Goal: Use online tool/utility: Utilize a website feature to perform a specific function

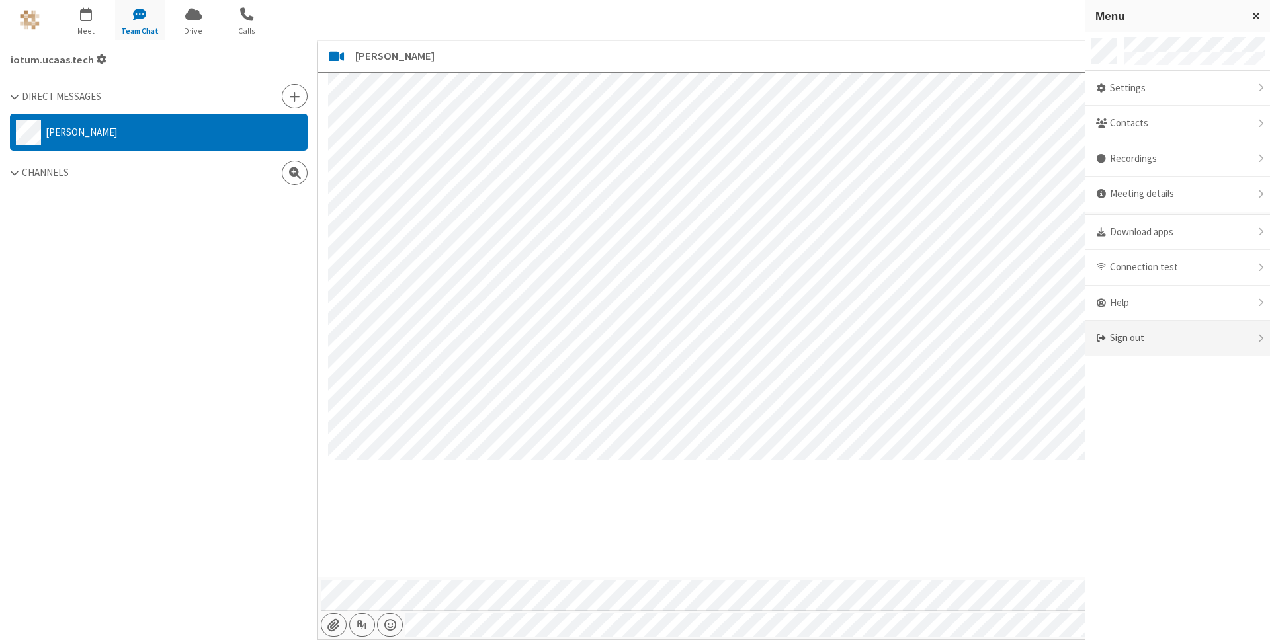
click at [1172, 330] on div "Sign out" at bounding box center [1177, 338] width 184 height 35
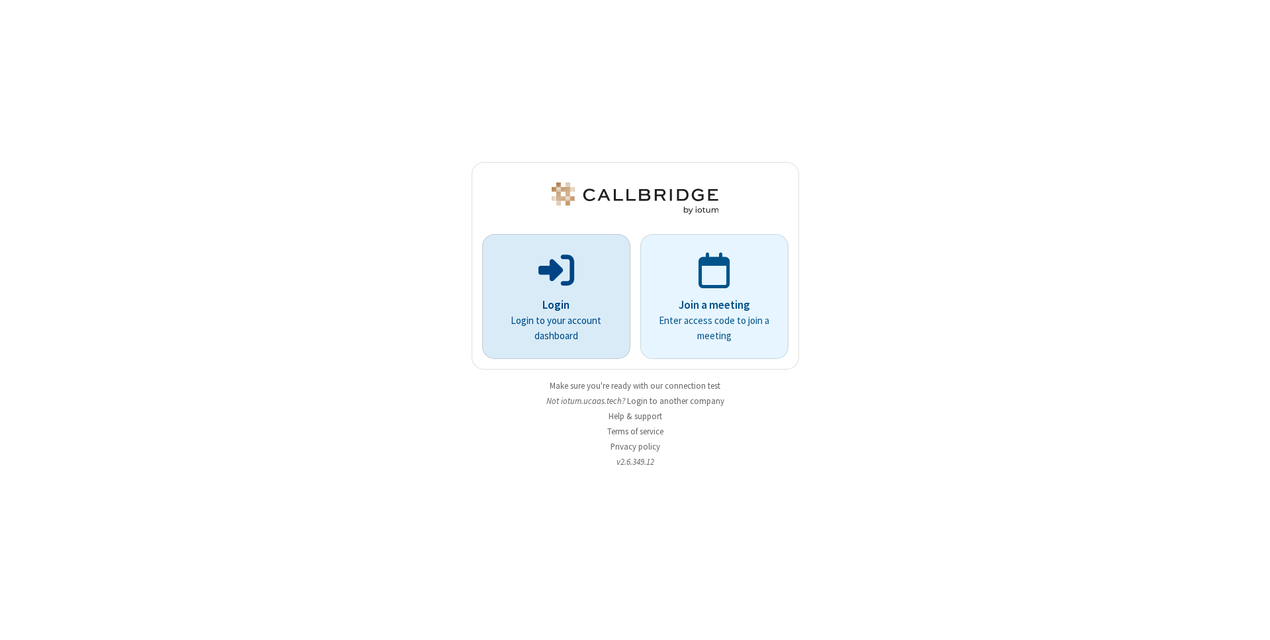
click at [561, 283] on span at bounding box center [556, 269] width 36 height 40
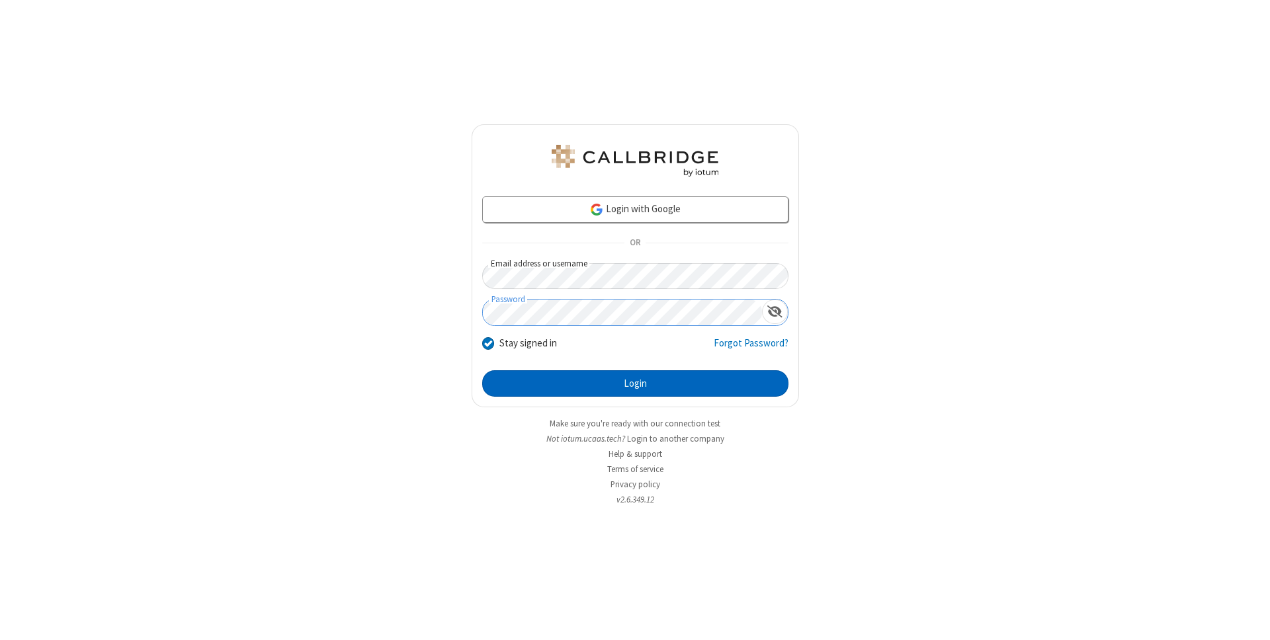
click at [587, 383] on button "Login" at bounding box center [635, 383] width 306 height 26
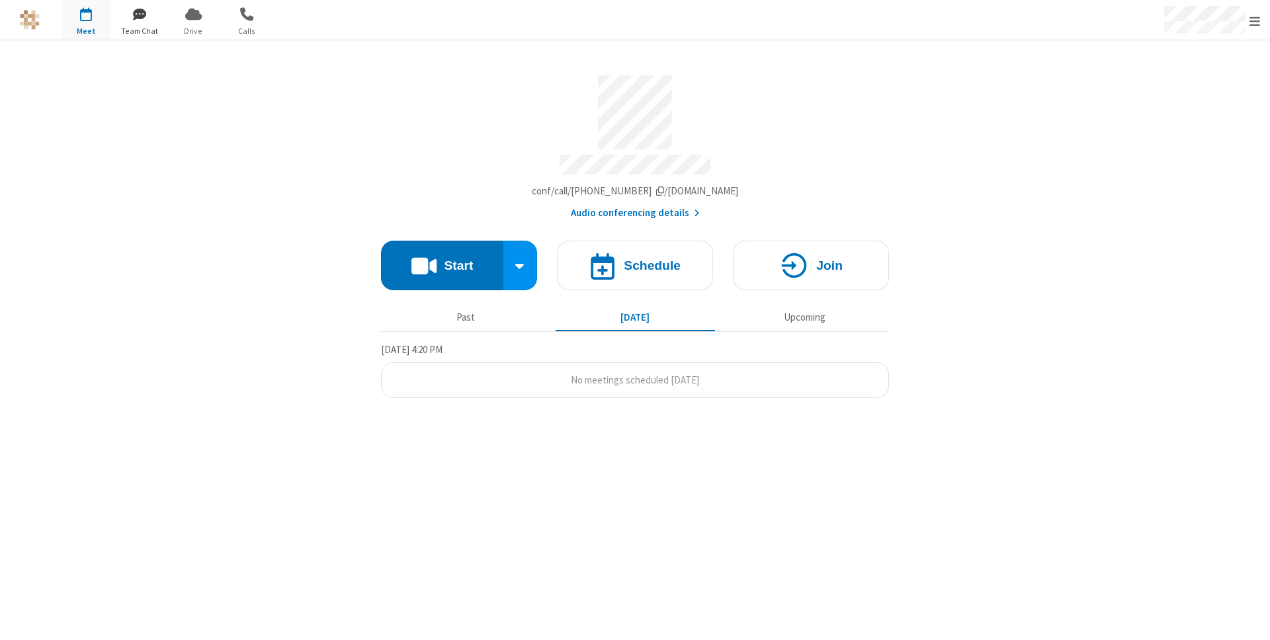
click at [141, 17] on span "button" at bounding box center [140, 14] width 50 height 22
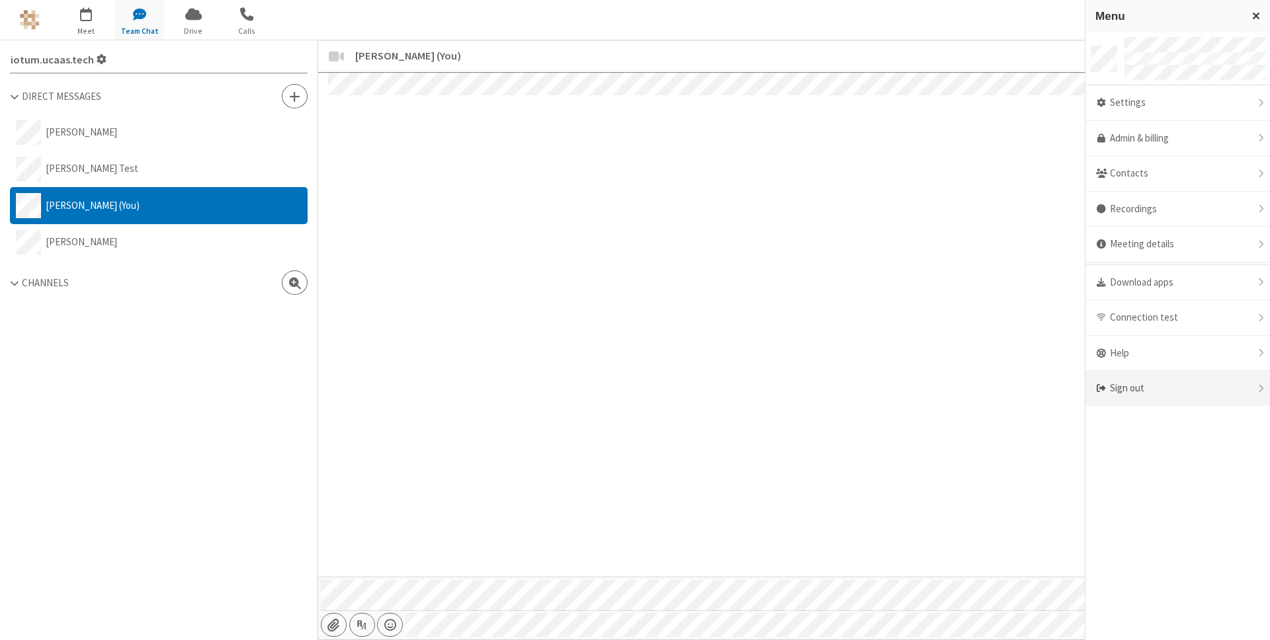
click at [1139, 391] on div "Sign out" at bounding box center [1177, 388] width 184 height 35
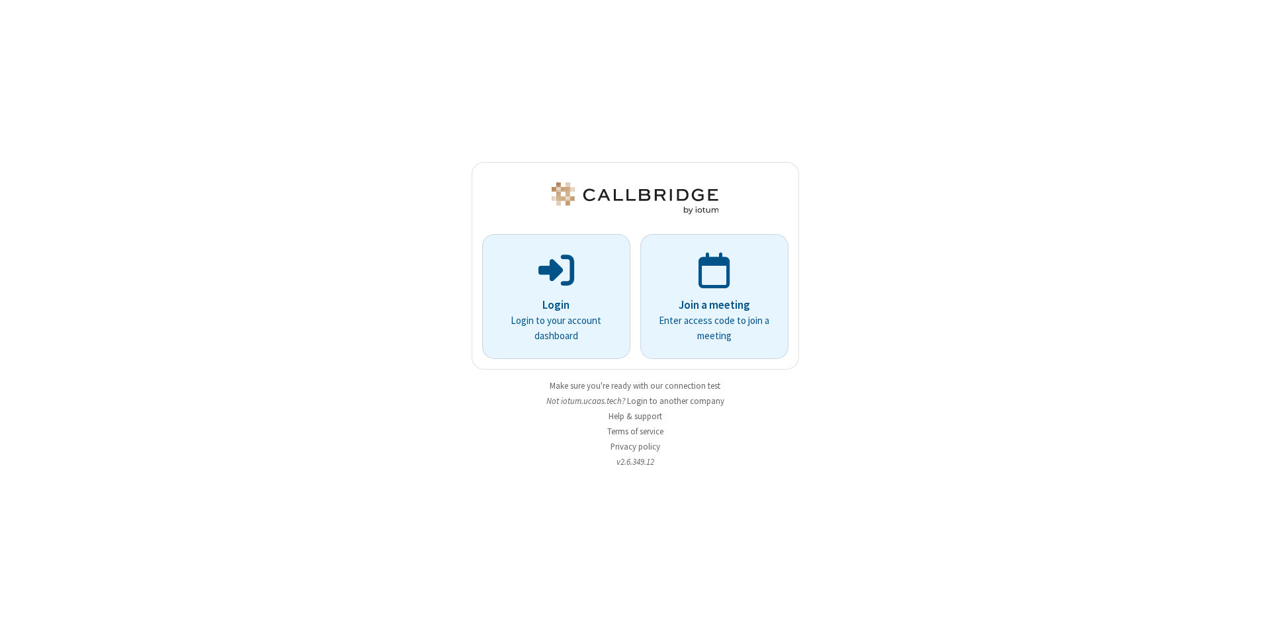
click at [1089, 340] on div "Login Login to your account dashboard Join a meeting Enter access code to join …" at bounding box center [635, 320] width 1270 height 640
click at [658, 386] on link "Make sure you're ready with our connection test" at bounding box center [635, 385] width 171 height 11
click at [642, 404] on button "Login to another company" at bounding box center [675, 401] width 97 height 13
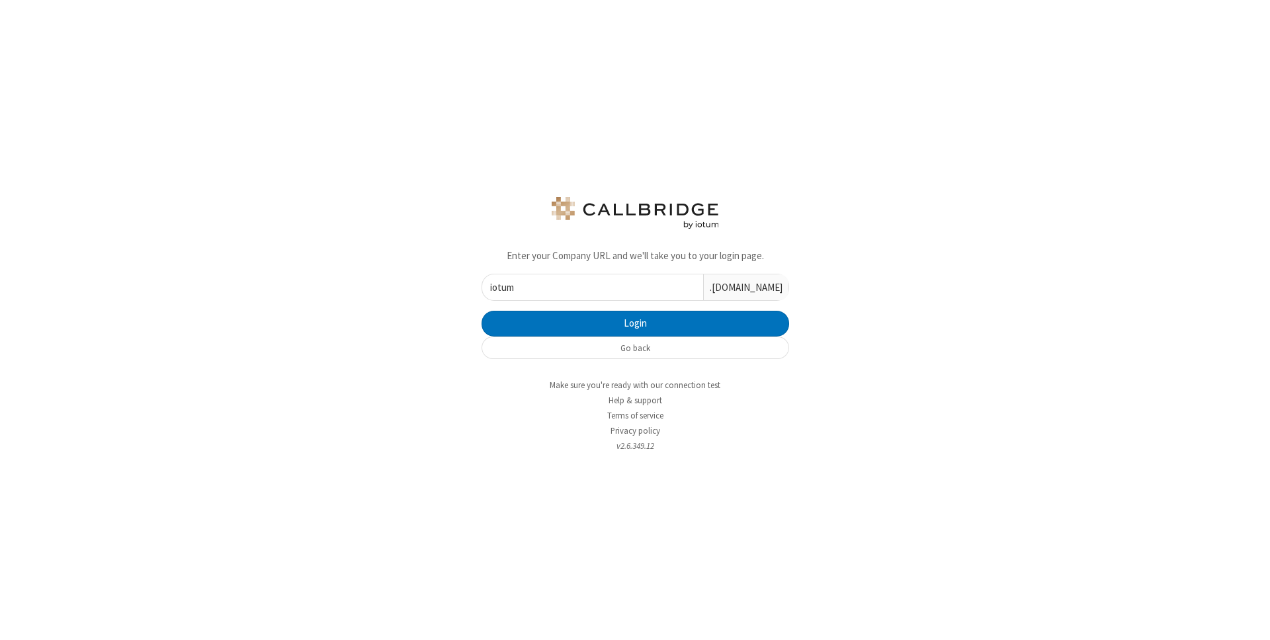
type input "iotum"
click at [481, 311] on button "Login" at bounding box center [634, 324] width 307 height 26
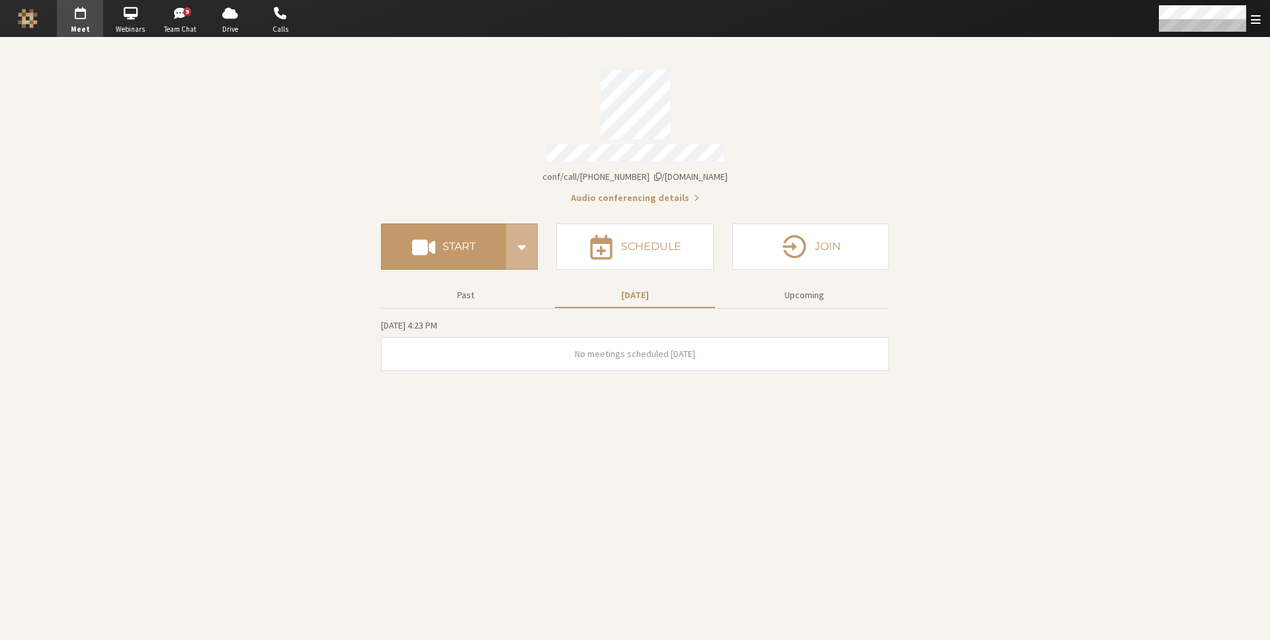
click at [1213, 42] on section "Meeting link [DOMAIN_NAME]/conf/call/8256137 Audio conferencing details Start S…" at bounding box center [635, 339] width 1270 height 602
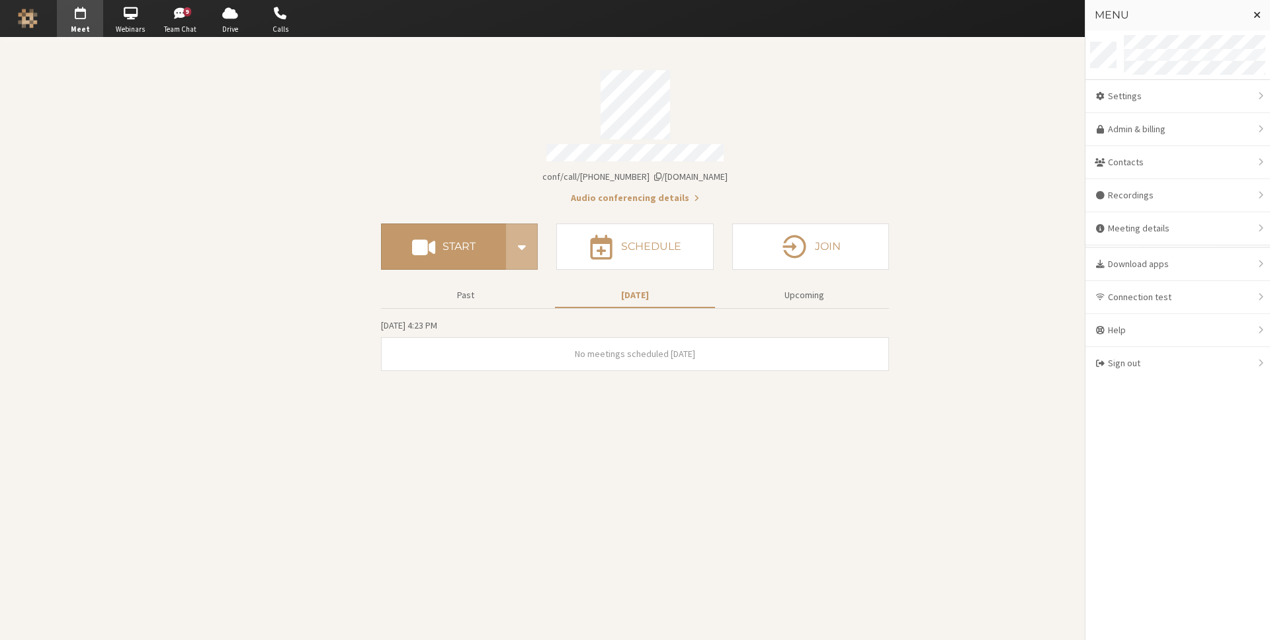
click at [922, 126] on section "Meeting link iotum.callbridge.rocks/conf/call/8256137 Audio conferencing detail…" at bounding box center [635, 339] width 1270 height 602
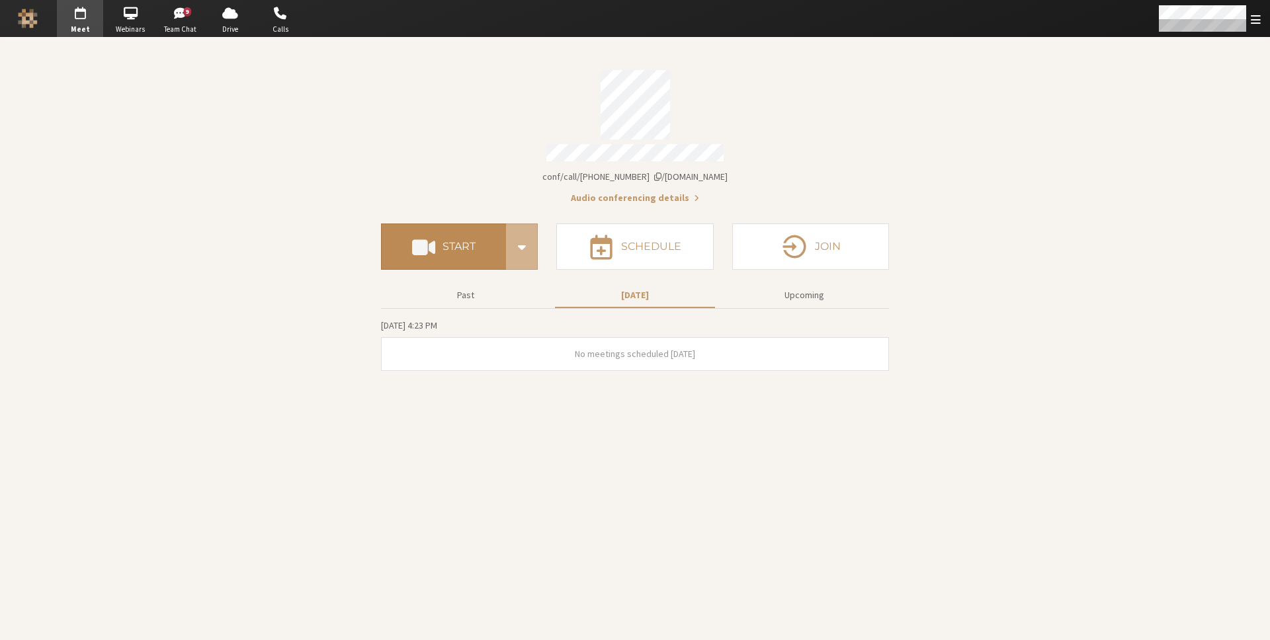
click at [464, 245] on h4 "Start" at bounding box center [458, 246] width 33 height 11
click at [412, 241] on span at bounding box center [423, 247] width 23 height 24
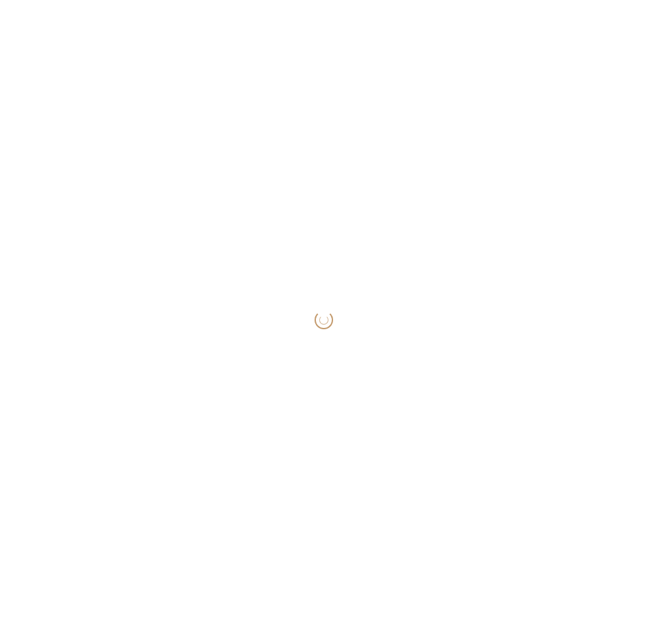
click at [298, 212] on div "Loading..." at bounding box center [323, 320] width 647 height 640
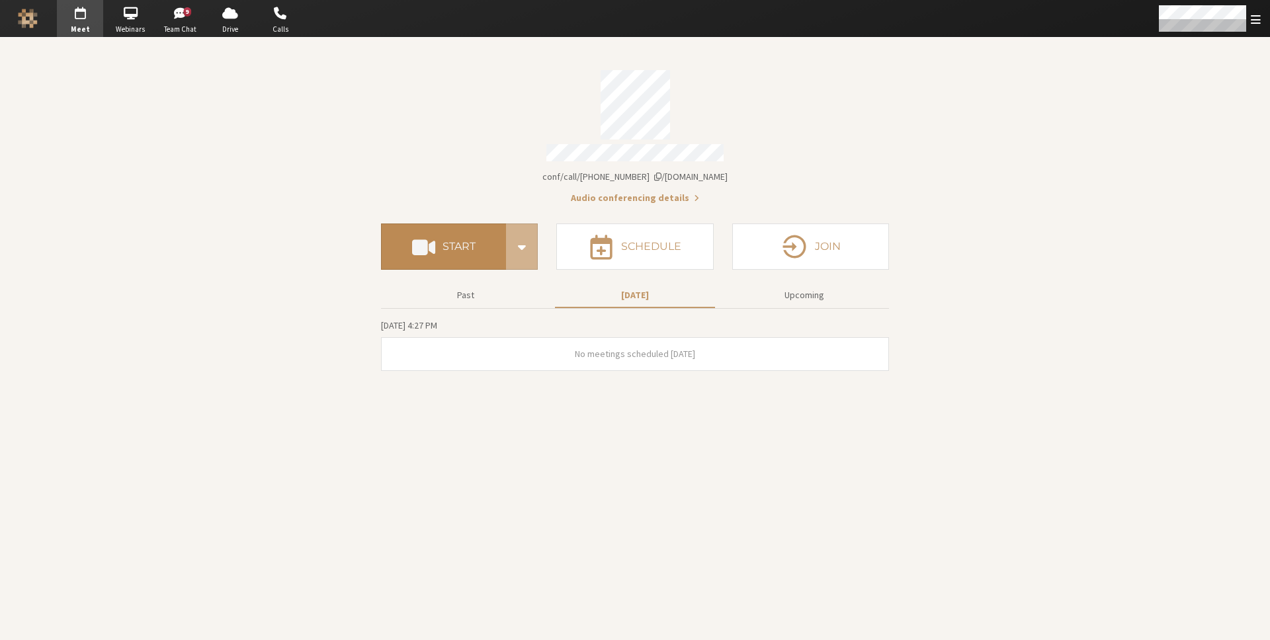
click at [420, 235] on span at bounding box center [423, 247] width 23 height 24
click at [439, 258] on button "Start" at bounding box center [443, 247] width 125 height 46
click at [430, 235] on span at bounding box center [423, 247] width 23 height 24
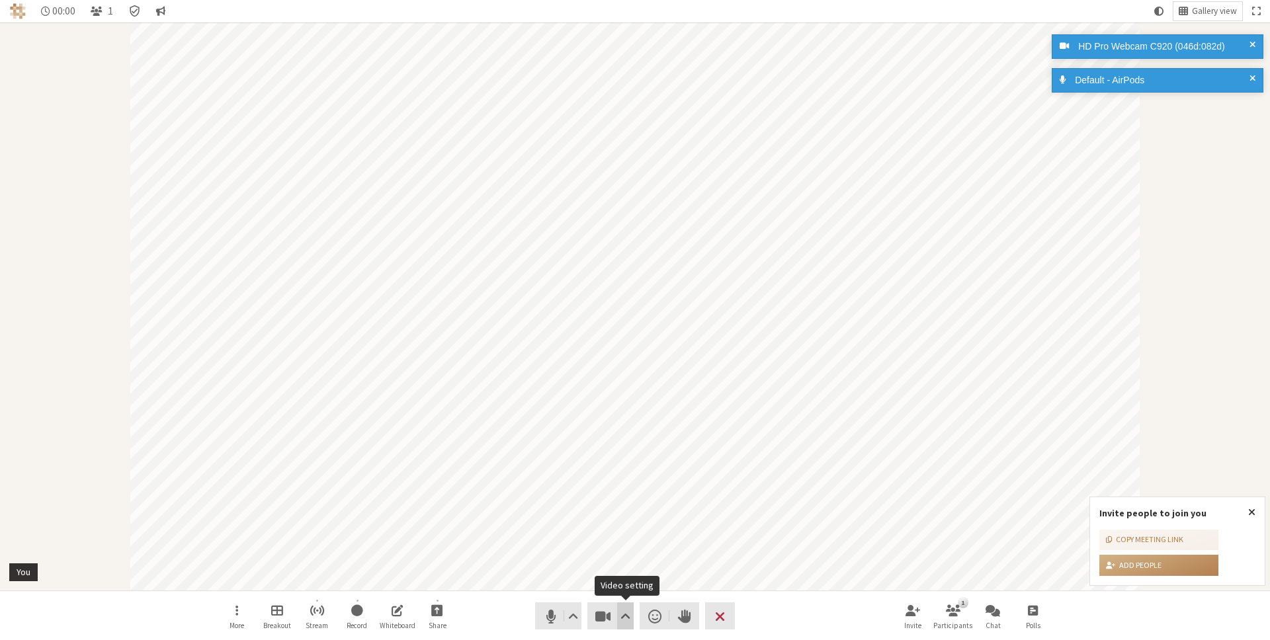
click at [625, 609] on span "Video setting" at bounding box center [625, 616] width 10 height 19
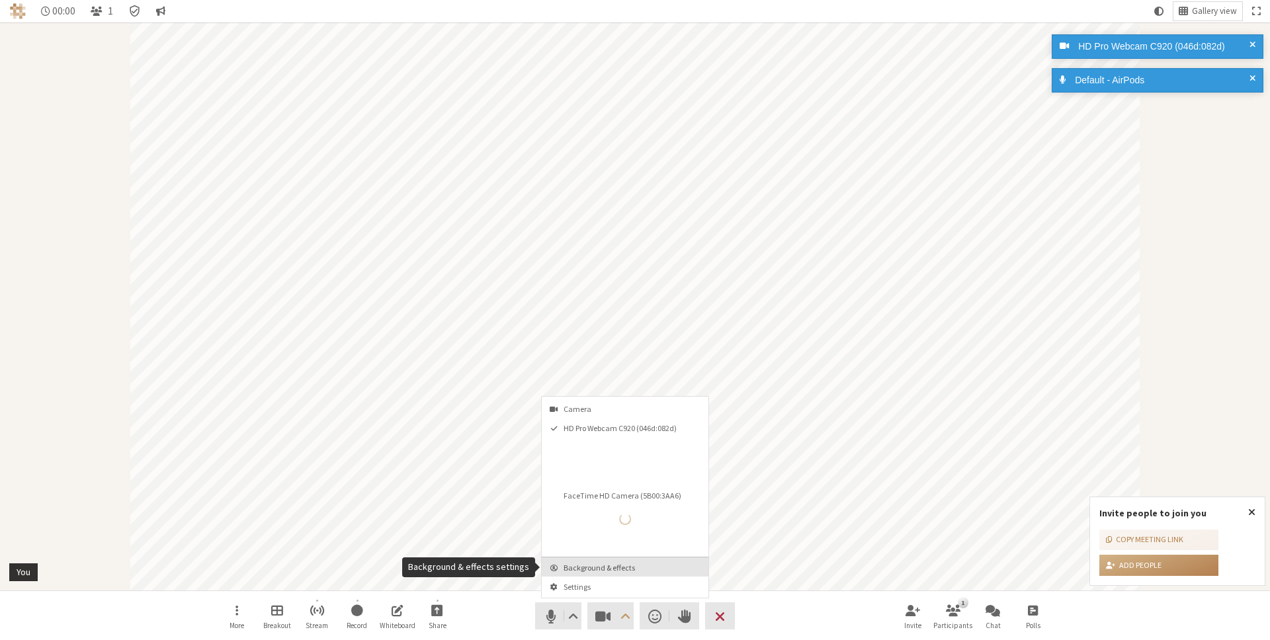
click at [632, 567] on span "Background & effects" at bounding box center [632, 567] width 139 height 9
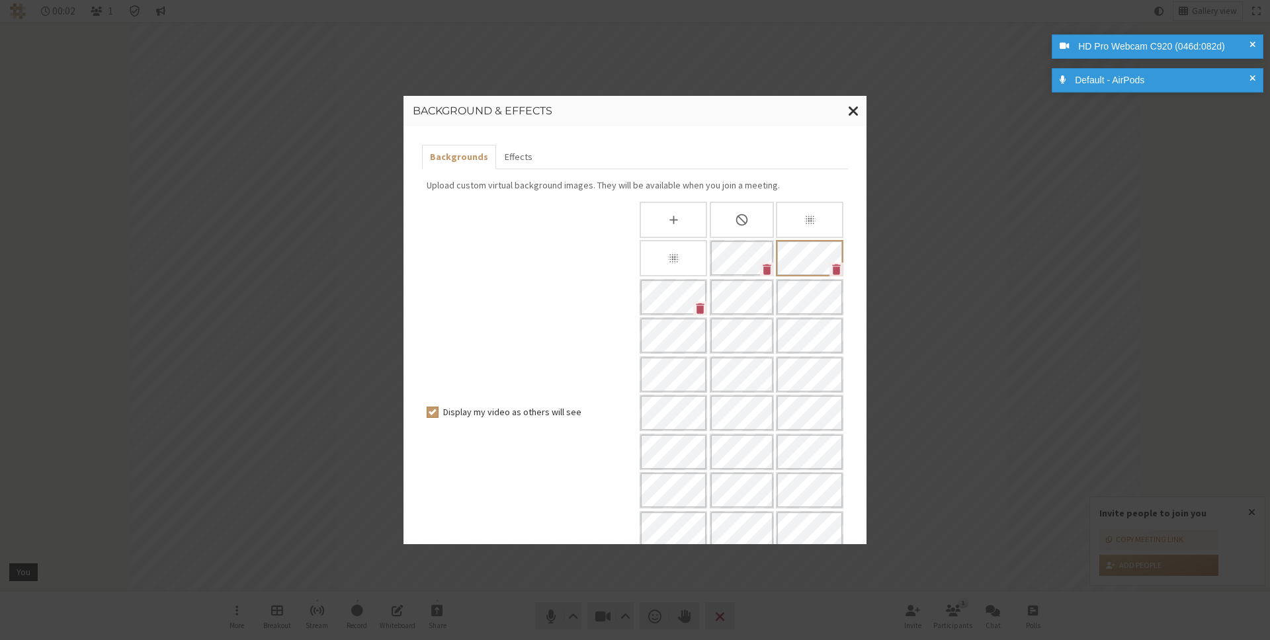
scroll to position [173, 0]
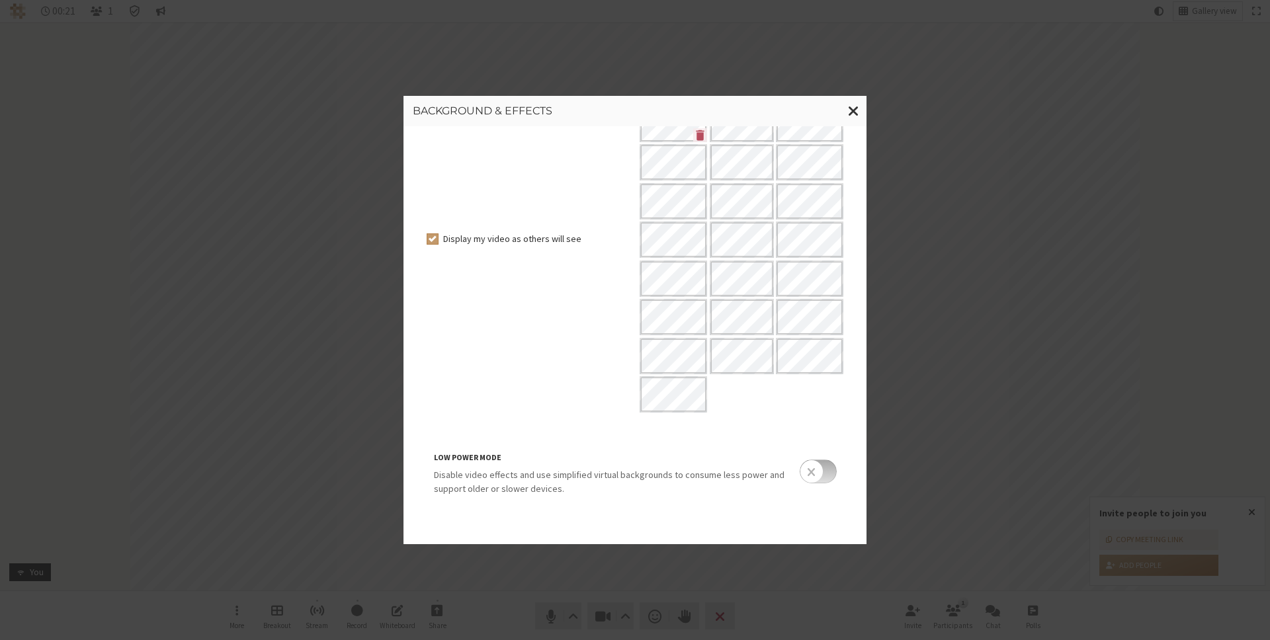
click at [941, 302] on div "Background & effects Backgrounds Effects Upload custom virtual background image…" at bounding box center [635, 320] width 1270 height 640
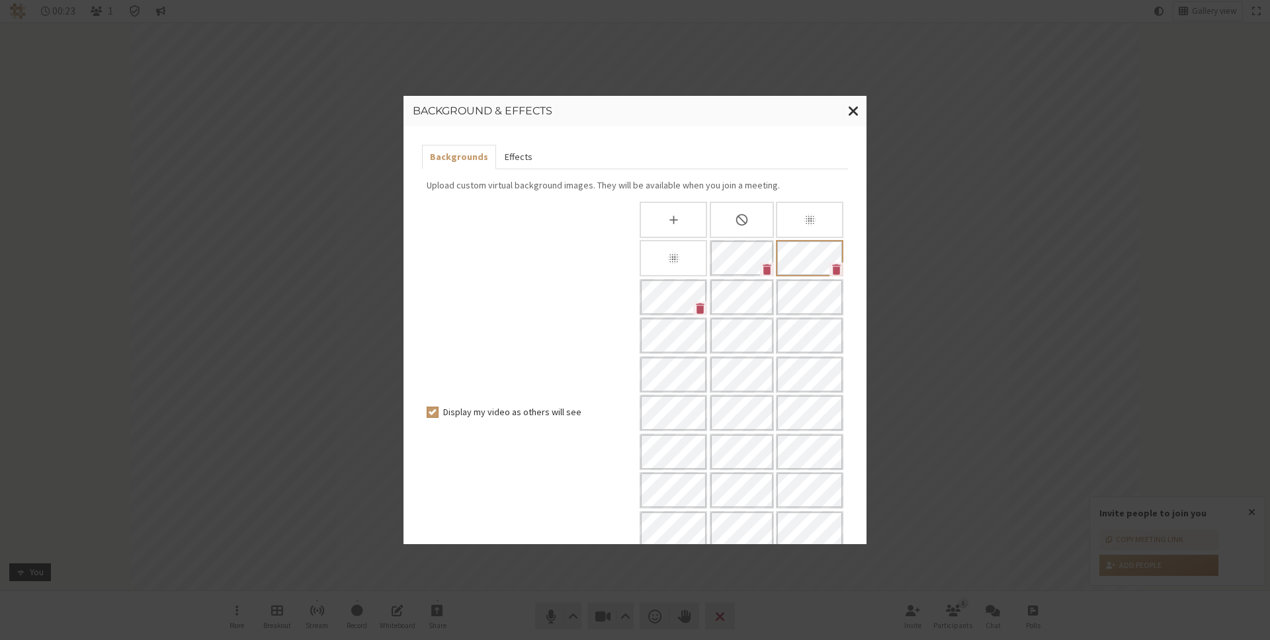
click at [515, 153] on button "Effects" at bounding box center [518, 157] width 44 height 24
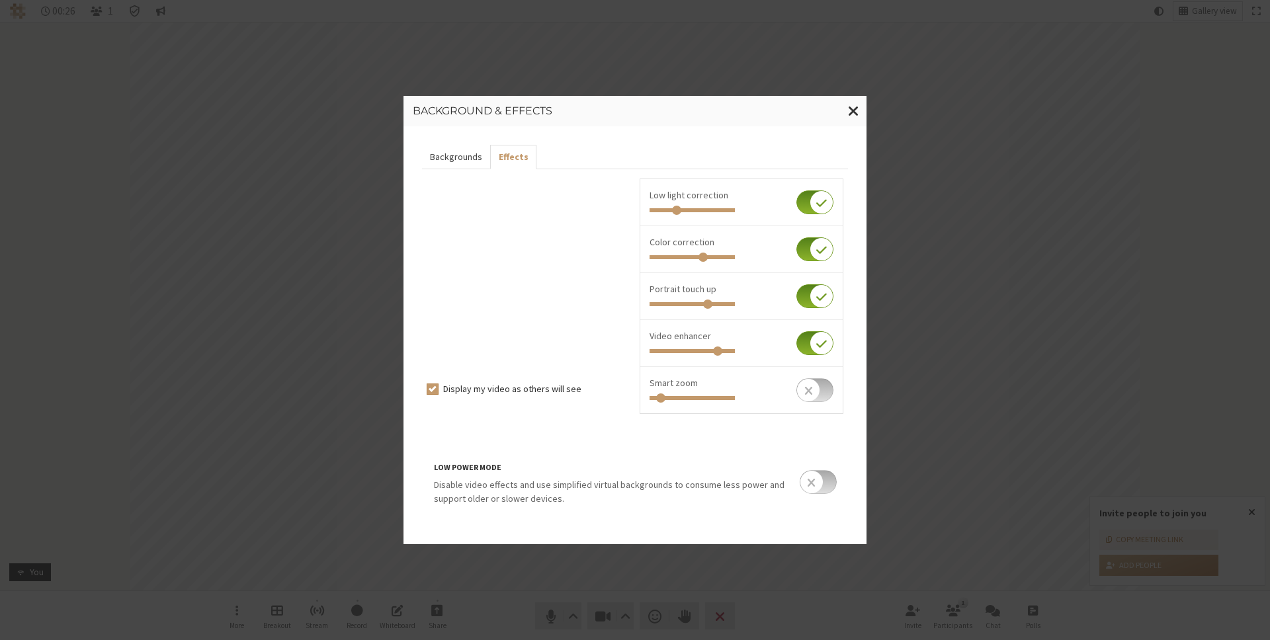
click at [456, 159] on button "Backgrounds" at bounding box center [456, 157] width 68 height 24
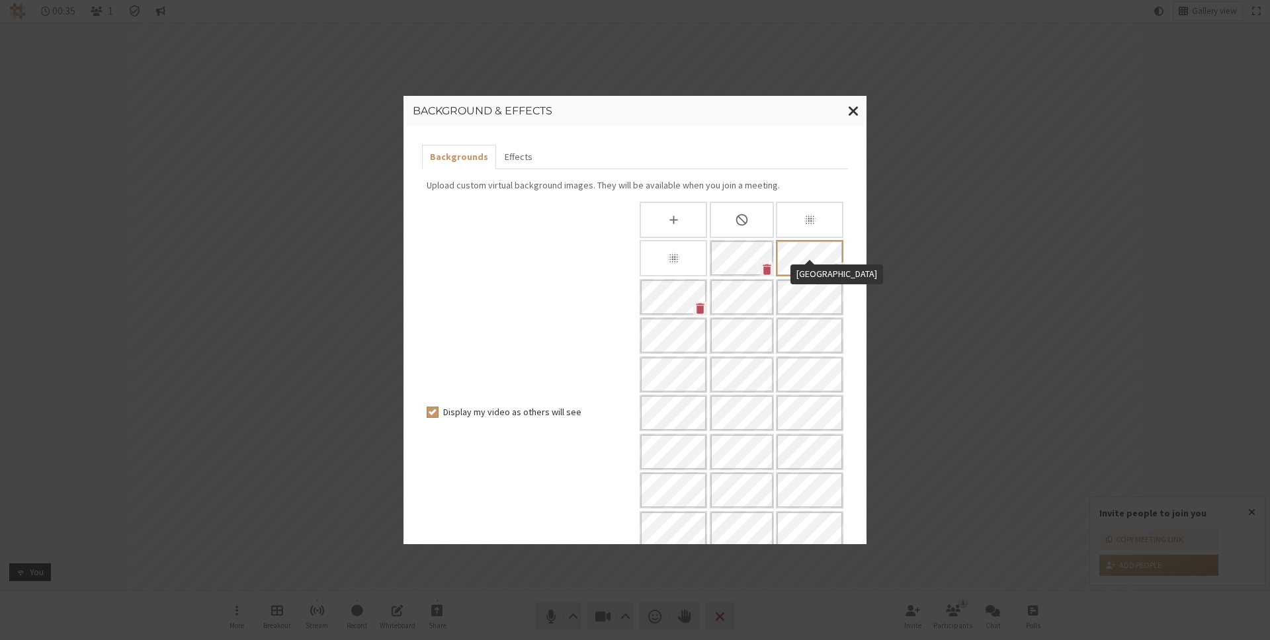
scroll to position [173, 0]
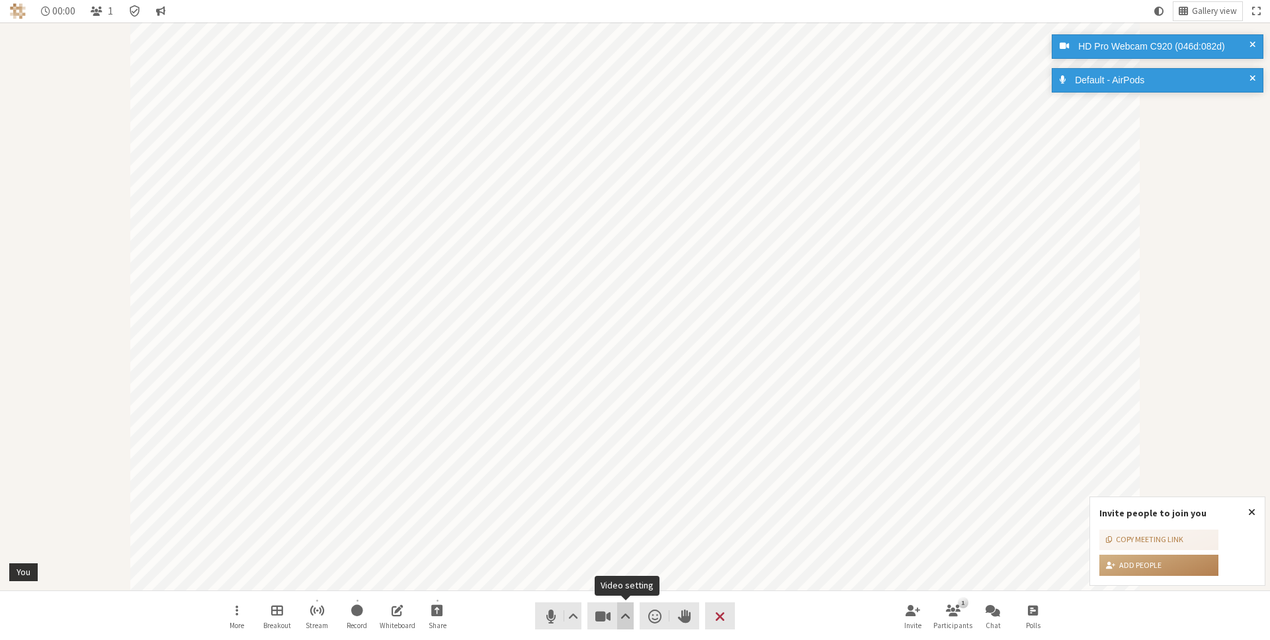
click at [625, 614] on span "Video setting" at bounding box center [625, 616] width 10 height 19
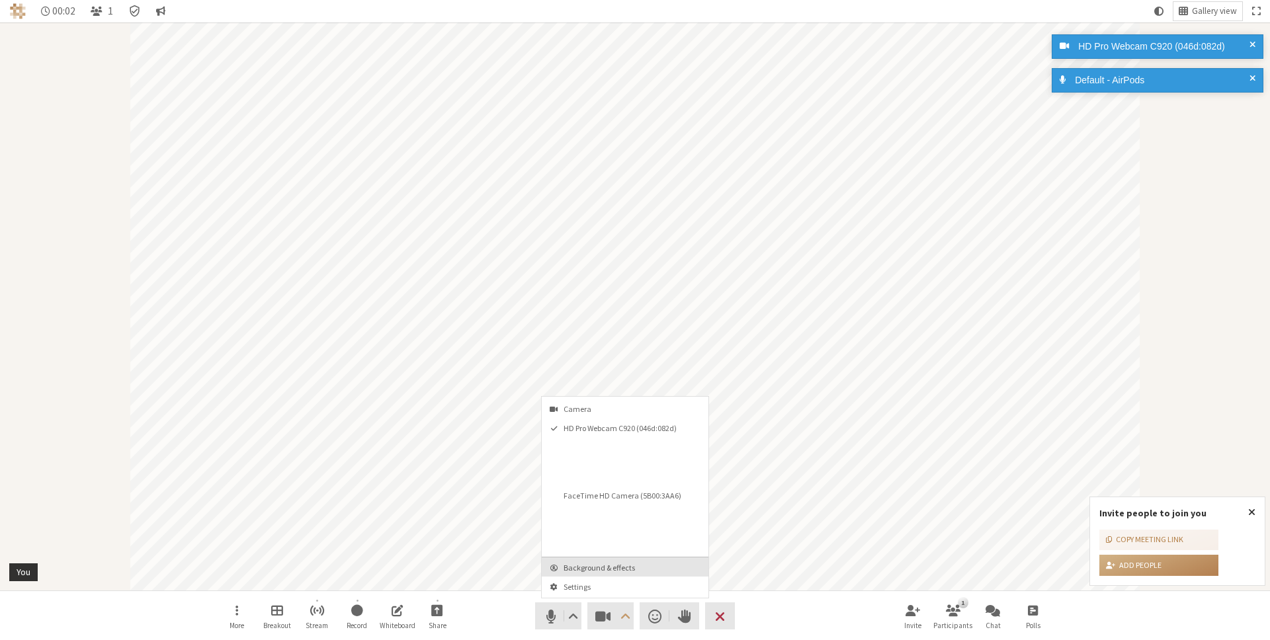
click at [627, 567] on span "Background & effects" at bounding box center [632, 567] width 139 height 9
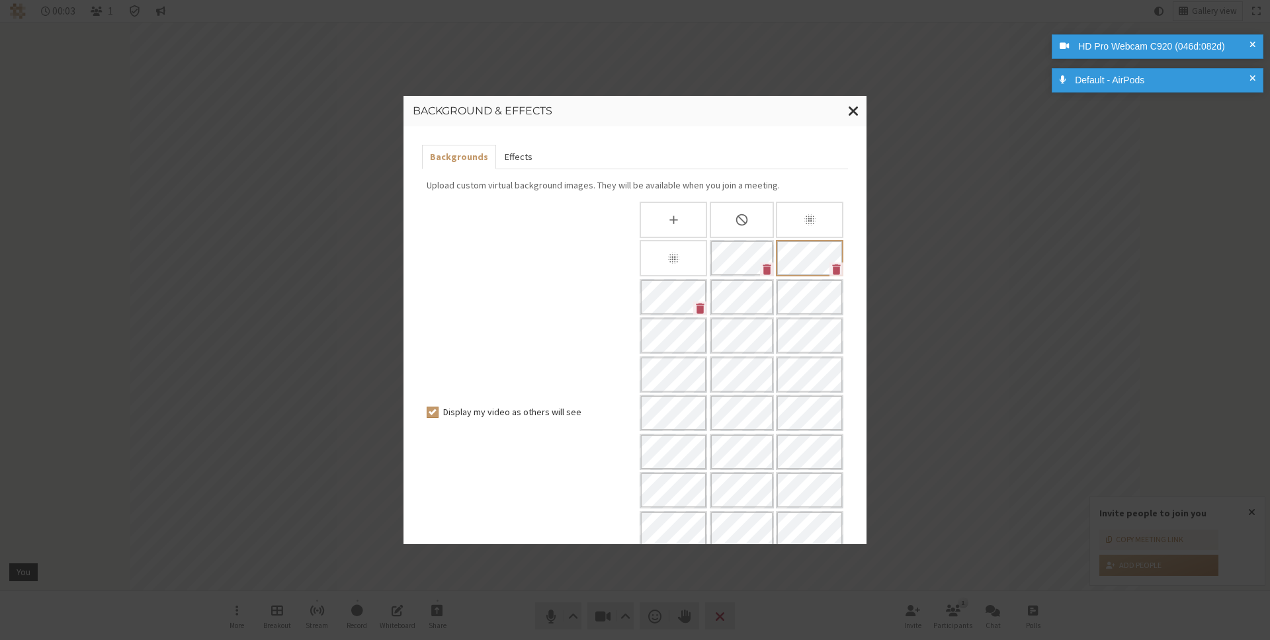
click at [524, 156] on button "Effects" at bounding box center [518, 157] width 44 height 24
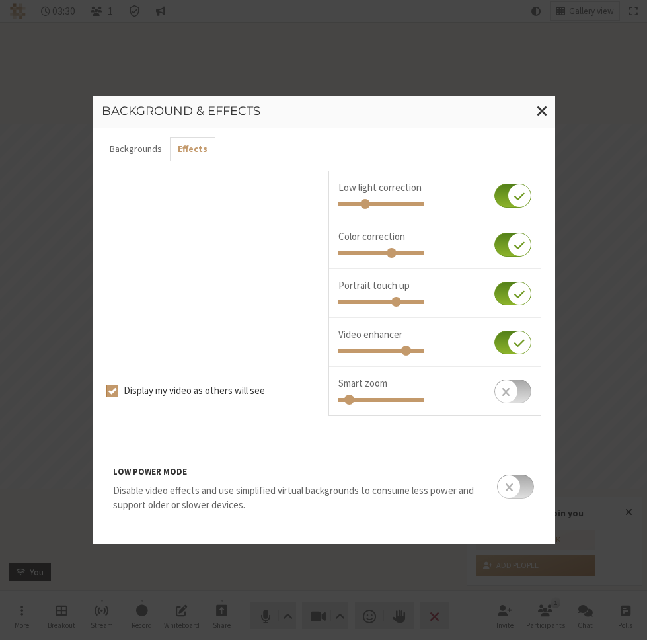
click at [359, 510] on p "Disable video effects and use simplified virtual backgrounds to consume less po…" at bounding box center [307, 498] width 389 height 30
